Goal: Task Accomplishment & Management: Complete application form

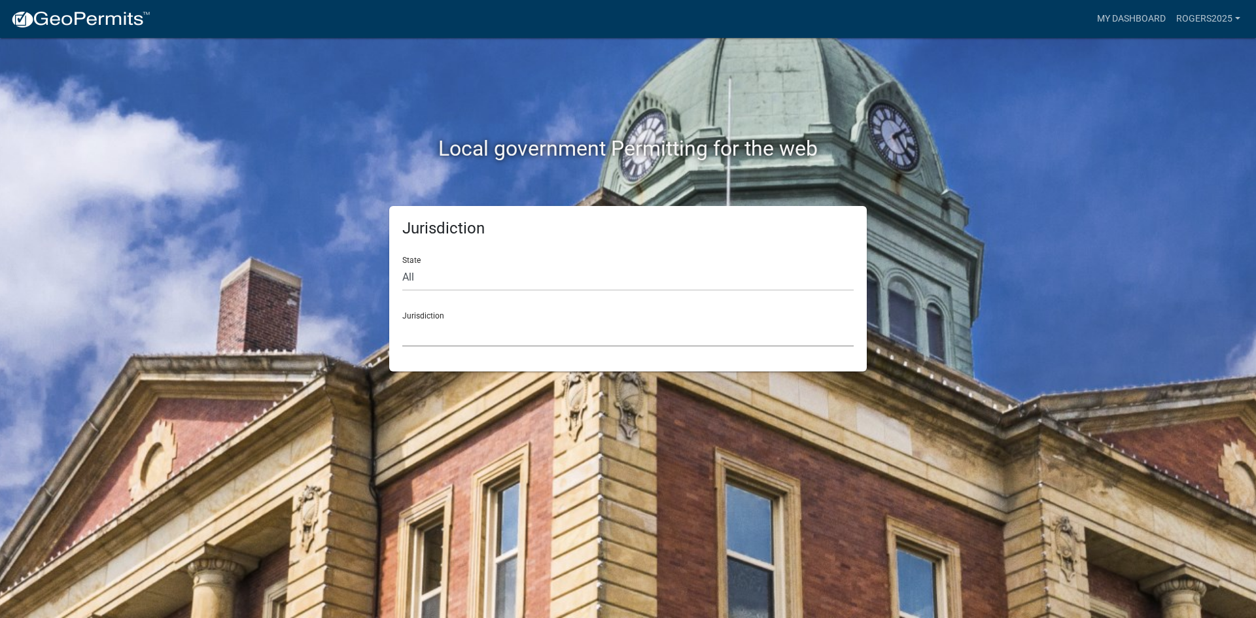
click at [524, 341] on select "[GEOGRAPHIC_DATA], [US_STATE] City of [GEOGRAPHIC_DATA], [US_STATE] [GEOGRAPHIC…" at bounding box center [627, 333] width 451 height 27
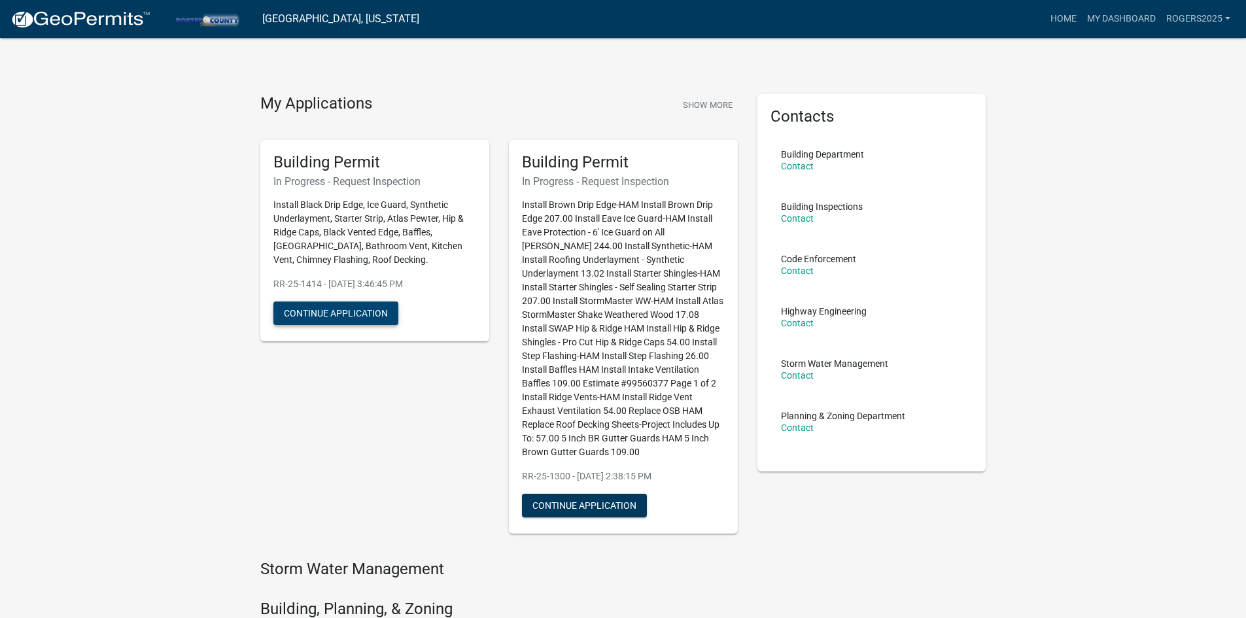
click at [371, 311] on button "Continue Application" at bounding box center [335, 313] width 125 height 24
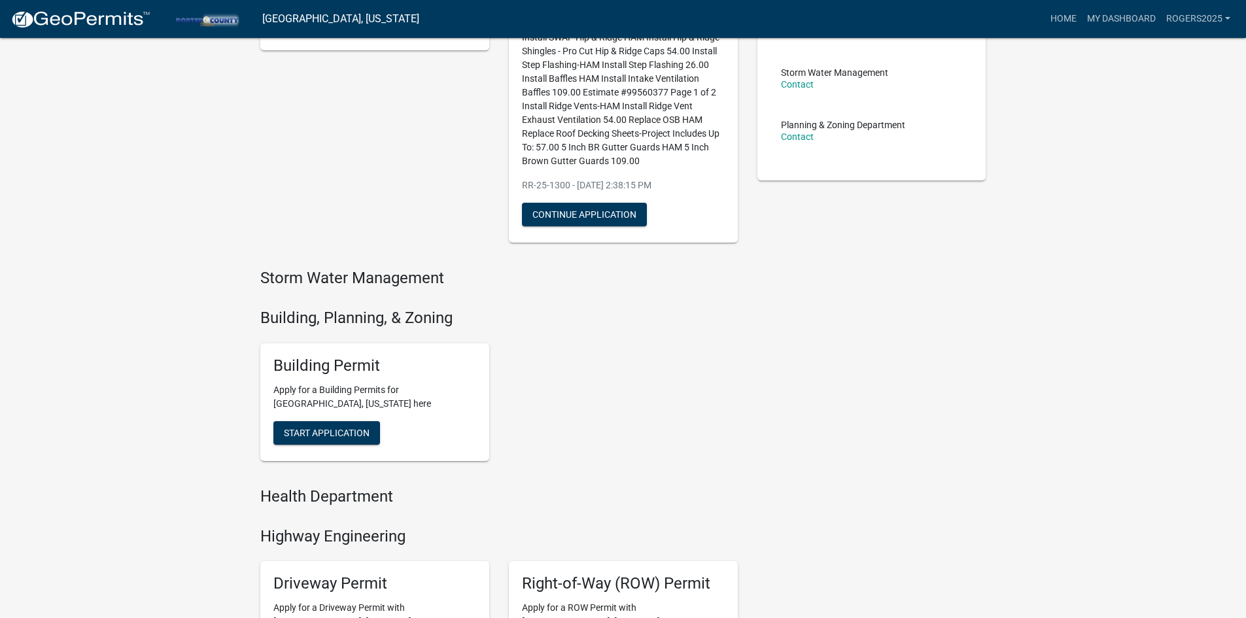
scroll to position [458, 0]
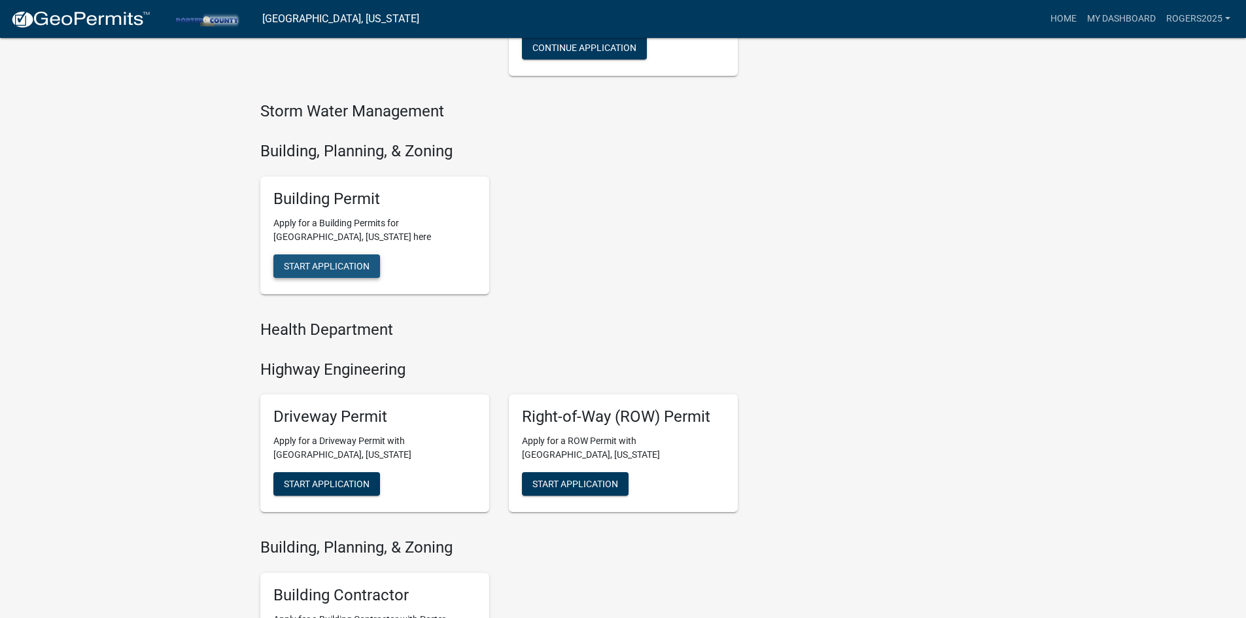
click at [327, 267] on span "Start Application" at bounding box center [327, 265] width 86 height 10
